Goal: Task Accomplishment & Management: Manage account settings

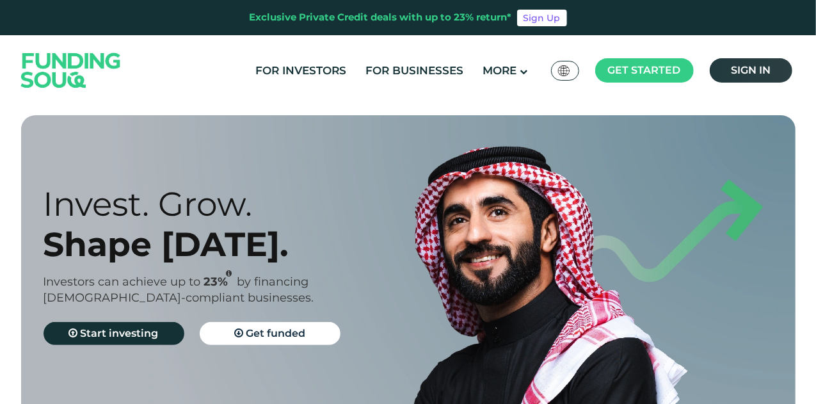
click at [713, 62] on link "Sign in" at bounding box center [750, 70] width 83 height 24
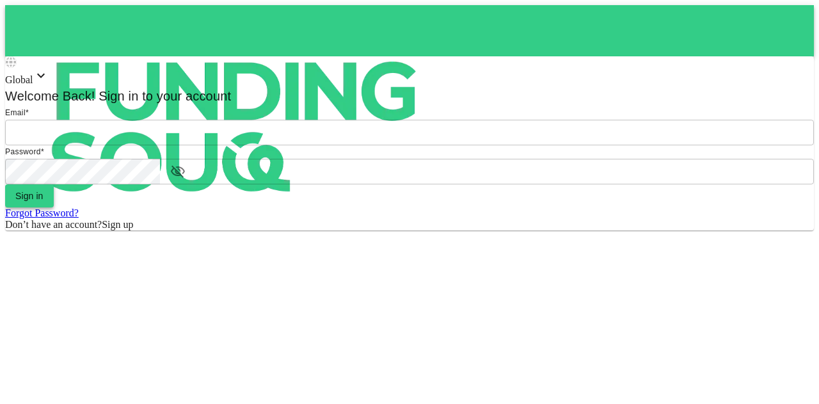
type input "[EMAIL_ADDRESS][PERSON_NAME][DOMAIN_NAME]"
click at [54, 207] on button "Sign in" at bounding box center [29, 195] width 49 height 23
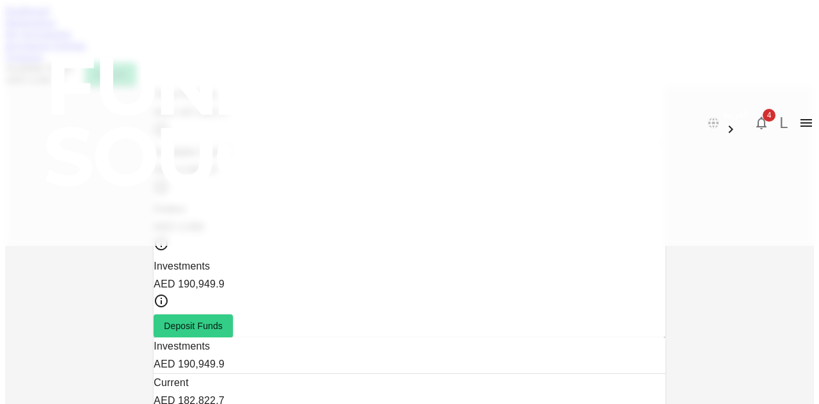
click at [748, 110] on button "4" at bounding box center [761, 123] width 26 height 26
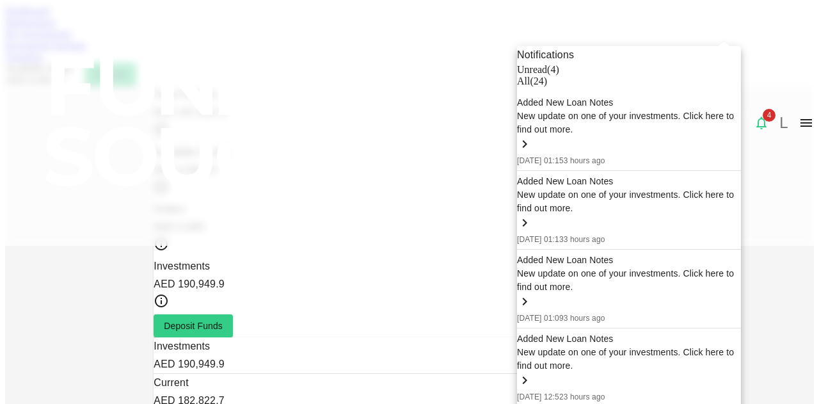
click at [614, 335] on div "Added New Loan Notes New update on one of your investments. Click here to find …" at bounding box center [629, 367] width 224 height 70
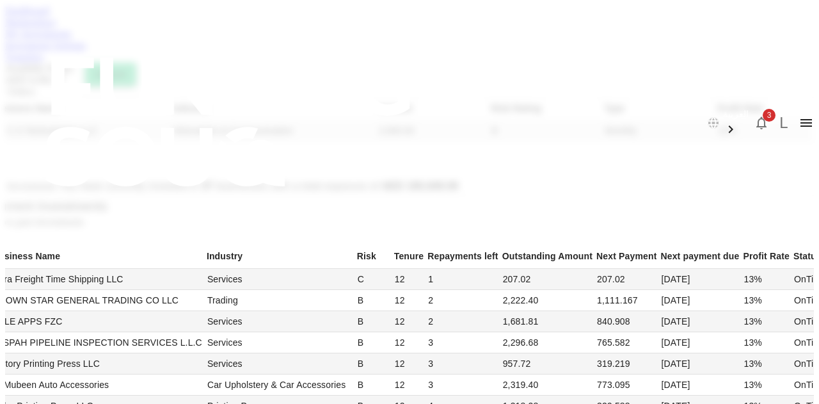
scroll to position [692, 0]
click at [753, 115] on icon "button" at bounding box center [760, 122] width 15 height 15
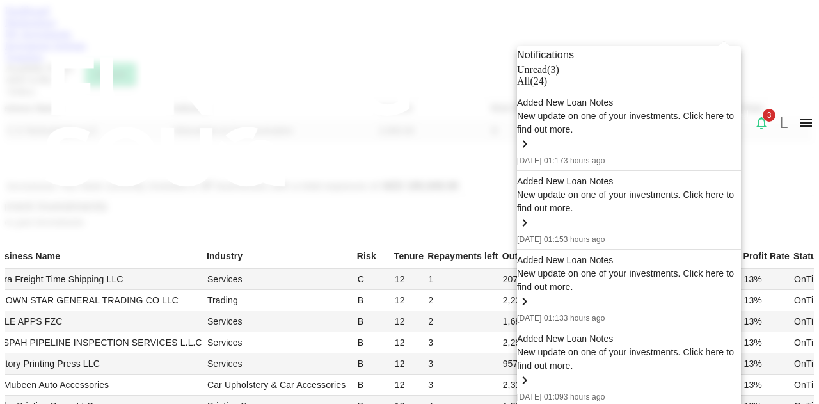
click at [606, 277] on div "Added New Loan Notes New update on one of your investments. Click here to find …" at bounding box center [629, 288] width 224 height 70
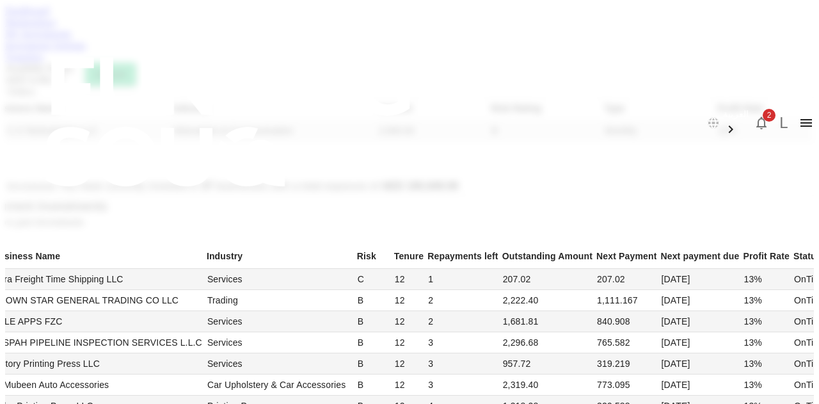
click at [756, 117] on icon "button" at bounding box center [761, 123] width 10 height 13
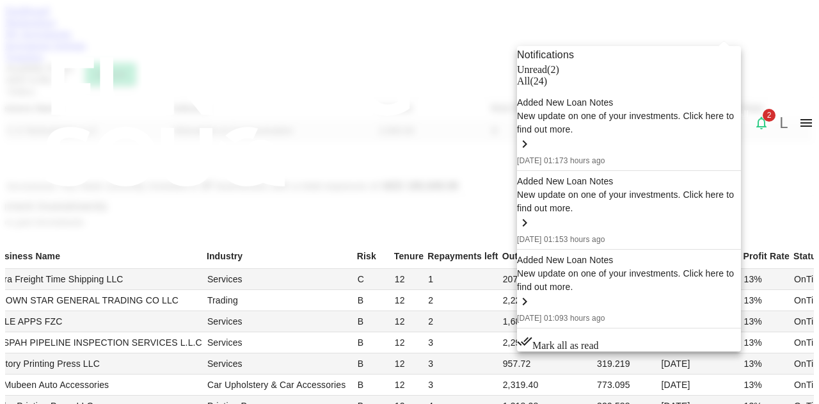
click at [599, 340] on span "Mark all as read" at bounding box center [565, 345] width 67 height 11
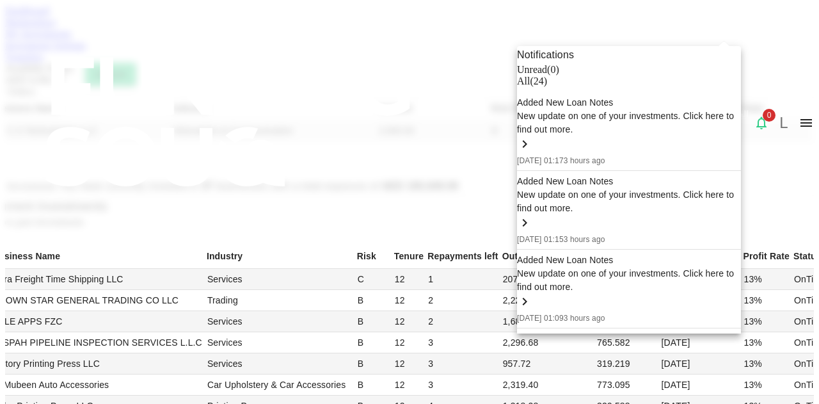
click at [20, 239] on div at bounding box center [409, 202] width 819 height 404
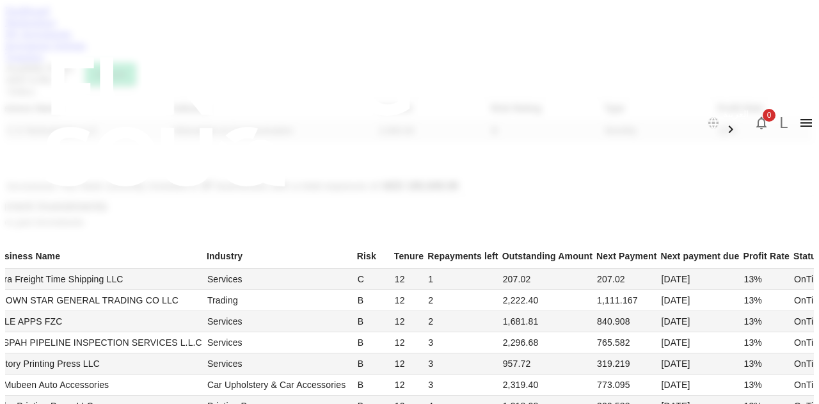
click at [560, 297] on li "50" at bounding box center [575, 299] width 38 height 23
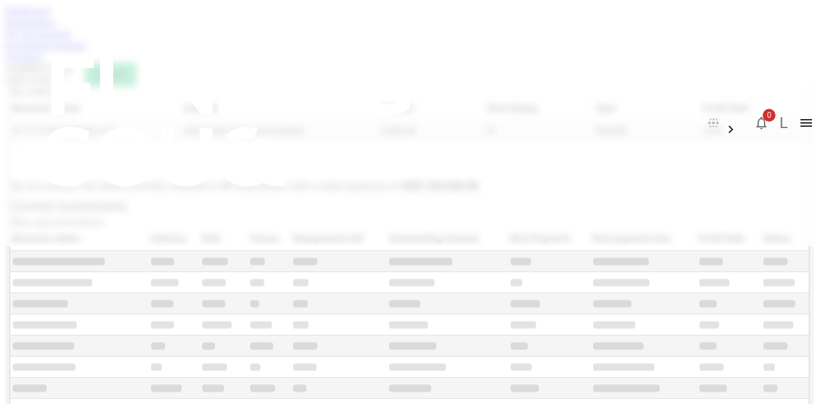
type input "50"
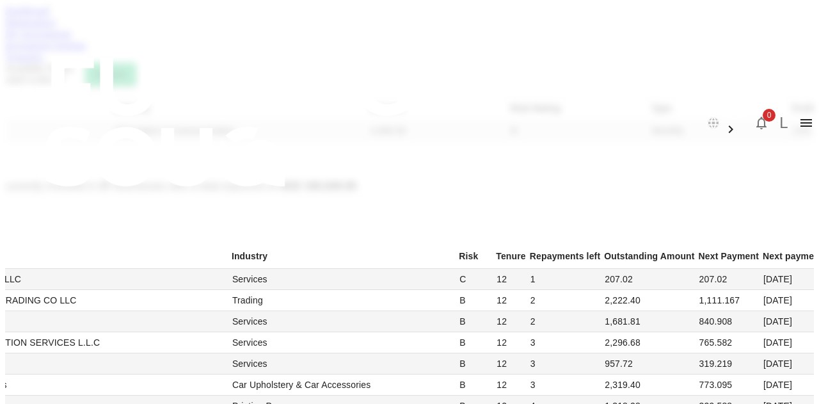
scroll to position [1607, 0]
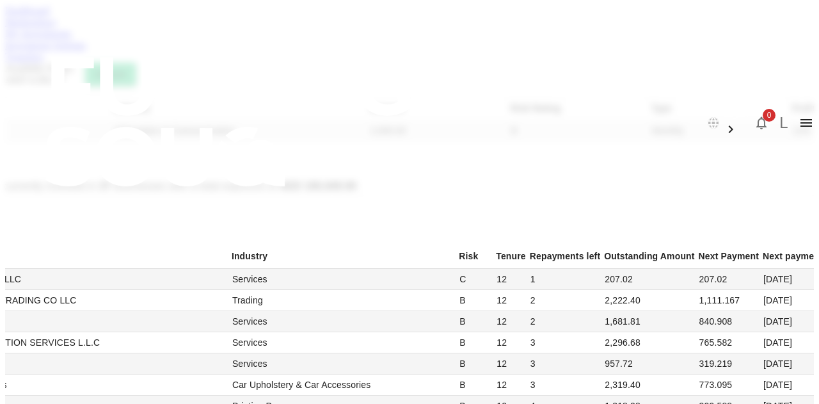
click at [49, 16] on link "Dashboard" at bounding box center [27, 10] width 44 height 11
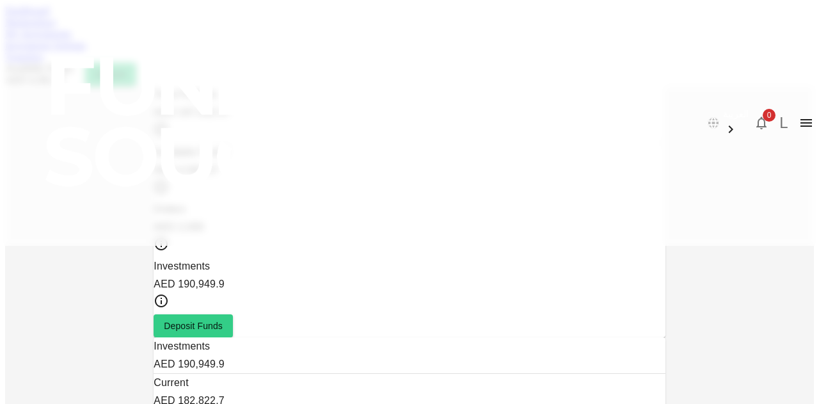
click at [56, 28] on link "Marketplace" at bounding box center [30, 22] width 51 height 11
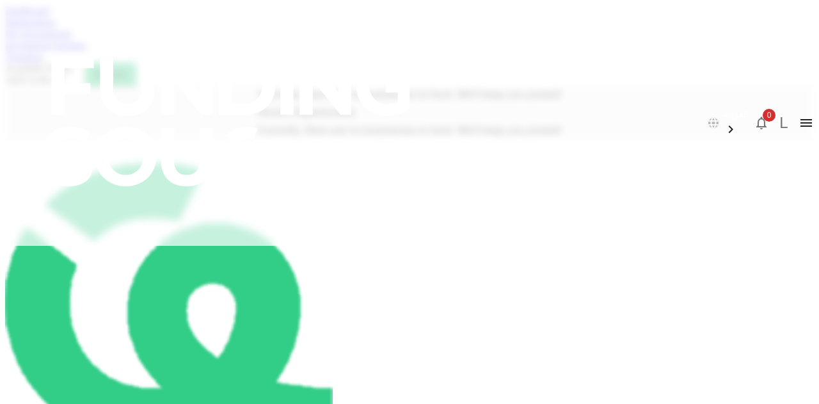
click at [72, 39] on link "My Investments" at bounding box center [38, 33] width 67 height 11
